Goal: Transaction & Acquisition: Purchase product/service

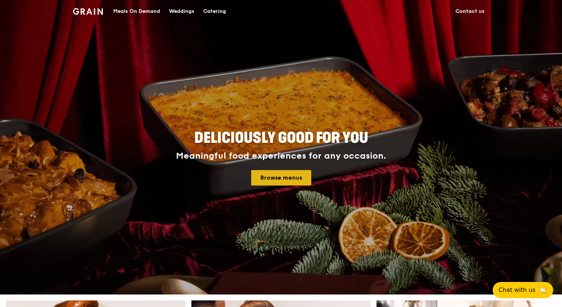
click at [280, 175] on link "Browse menus" at bounding box center [281, 177] width 60 height 15
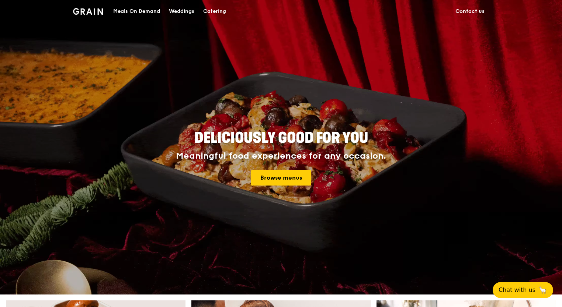
click at [218, 8] on div "Catering" at bounding box center [214, 11] width 23 height 22
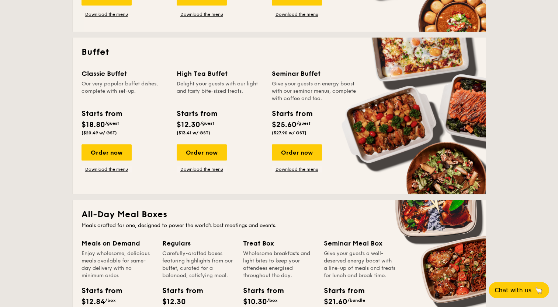
scroll to position [258, 0]
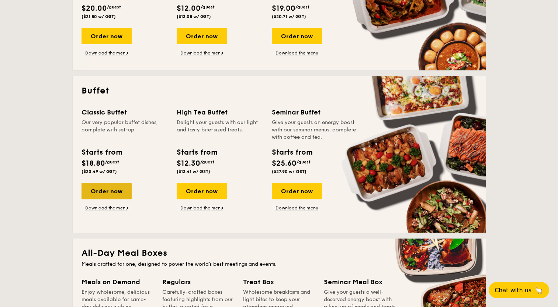
click at [115, 188] on div "Order now" at bounding box center [106, 191] width 50 height 16
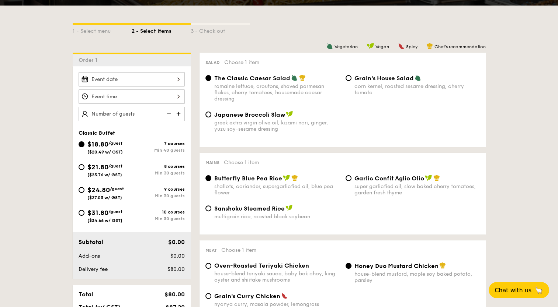
scroll to position [221, 0]
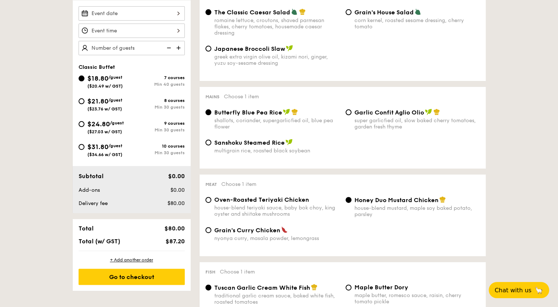
click at [86, 105] on div "$21.80 /guest ($23.76 w/ GST)" at bounding box center [104, 103] width 53 height 15
click at [84, 104] on input "$21.80 /guest ($23.76 w/ GST) 8 courses Min 30 guests" at bounding box center [81, 101] width 6 height 6
radio input "true"
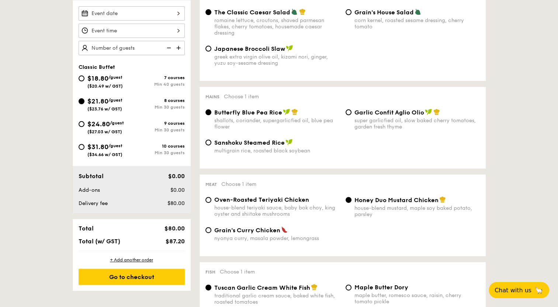
radio input "true"
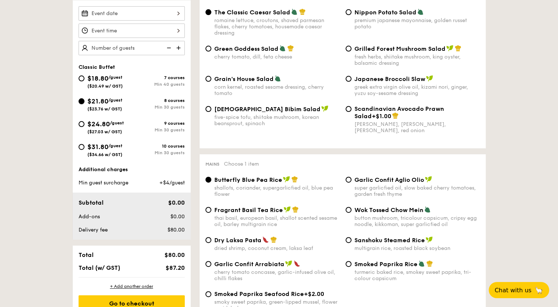
click at [83, 101] on input "$21.80 /guest ($23.76 w/ GST) 8 courses Min 30 guests" at bounding box center [81, 101] width 6 height 6
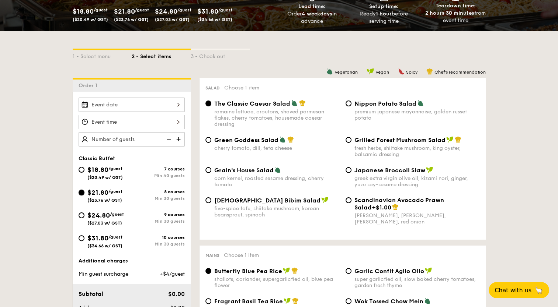
scroll to position [111, 0]
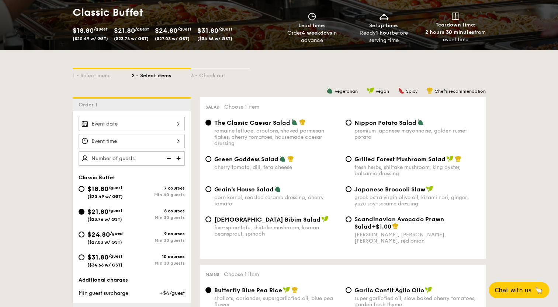
click at [120, 122] on div at bounding box center [131, 124] width 106 height 14
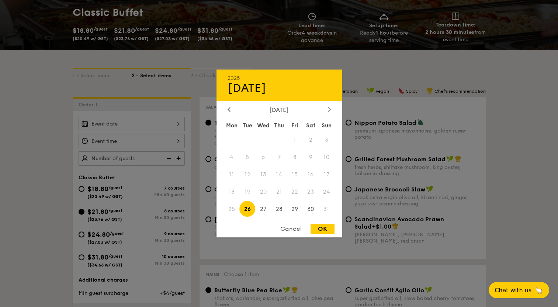
click at [328, 108] on icon at bounding box center [329, 109] width 3 height 5
click at [328, 139] on span "7" at bounding box center [326, 140] width 16 height 16
click at [327, 138] on span "7" at bounding box center [326, 140] width 16 height 16
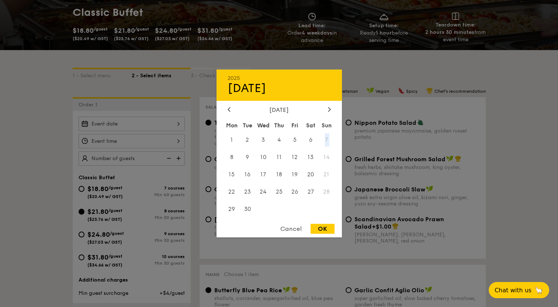
click at [324, 140] on span "7" at bounding box center [326, 140] width 16 height 16
click at [229, 107] on icon at bounding box center [229, 109] width 2 height 4
click at [329, 207] on span "31" at bounding box center [326, 209] width 16 height 16
click at [329, 108] on icon at bounding box center [329, 109] width 3 height 5
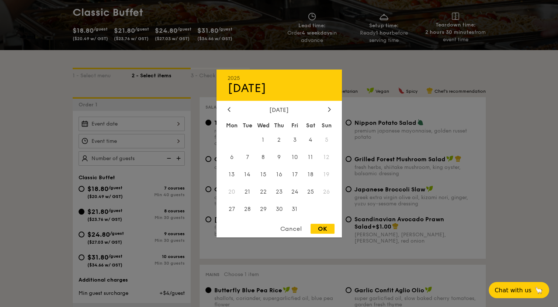
click at [549, 157] on div at bounding box center [279, 153] width 558 height 307
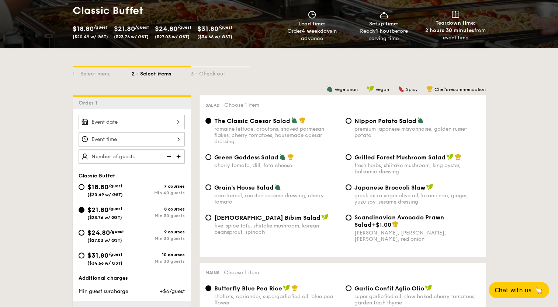
scroll to position [74, 0]
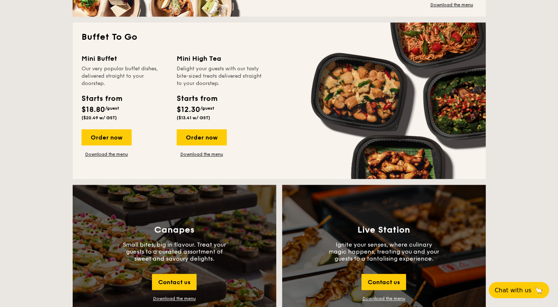
scroll to position [584, 0]
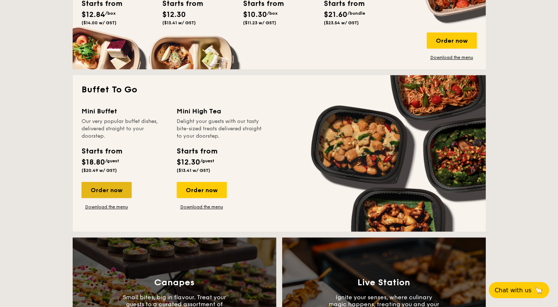
click at [105, 188] on div "Order now" at bounding box center [106, 190] width 50 height 16
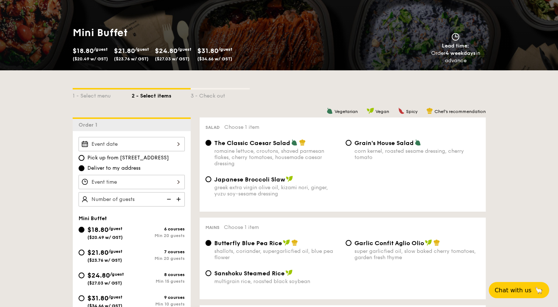
scroll to position [111, 0]
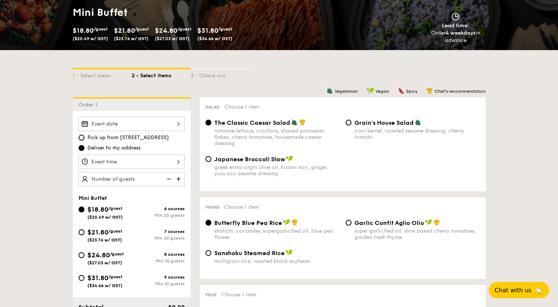
click at [141, 128] on div at bounding box center [131, 124] width 106 height 14
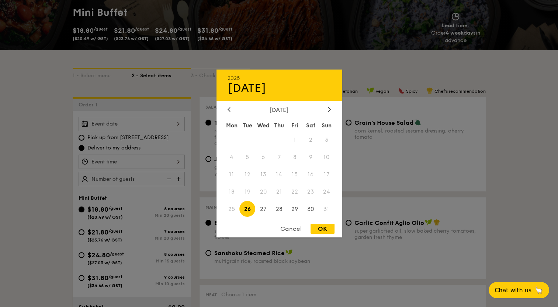
click at [326, 105] on div "2025 Aug 26 August 2025 Mon Tue Wed Thu Fri Sat Sun 1 2 3 4 5 6 7 8 9 10 11 12 …" at bounding box center [278, 154] width 125 height 168
click at [326, 109] on div at bounding box center [329, 110] width 7 height 7
drag, startPoint x: 534, startPoint y: 148, endPoint x: 528, endPoint y: 150, distance: 6.1
click at [534, 148] on div at bounding box center [279, 153] width 558 height 307
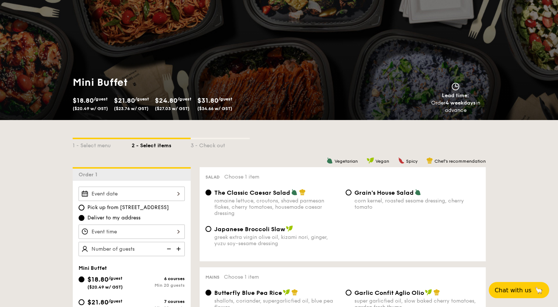
scroll to position [0, 0]
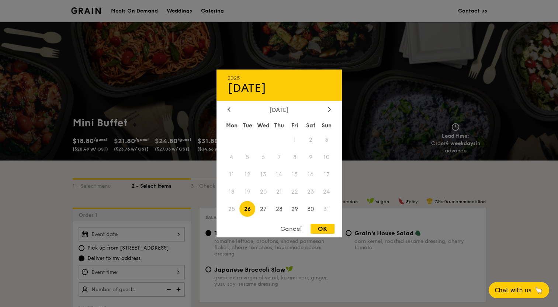
click at [164, 233] on div "2025 Aug 26 August 2025 Mon Tue Wed Thu Fri Sat Sun 1 2 3 4 5 6 7 8 9 10 11 12 …" at bounding box center [131, 234] width 106 height 14
click at [333, 107] on div "August 2025" at bounding box center [278, 110] width 125 height 7
click at [332, 111] on div "August 2025" at bounding box center [278, 110] width 125 height 7
click at [330, 108] on div at bounding box center [329, 110] width 7 height 7
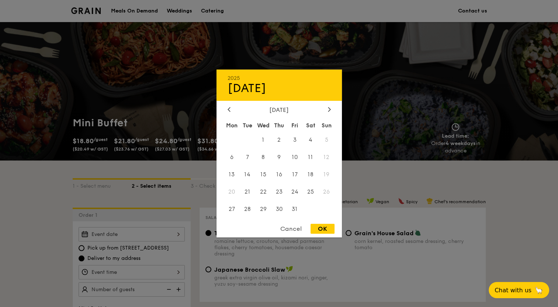
click at [500, 216] on div at bounding box center [279, 153] width 558 height 307
